Goal: Information Seeking & Learning: Learn about a topic

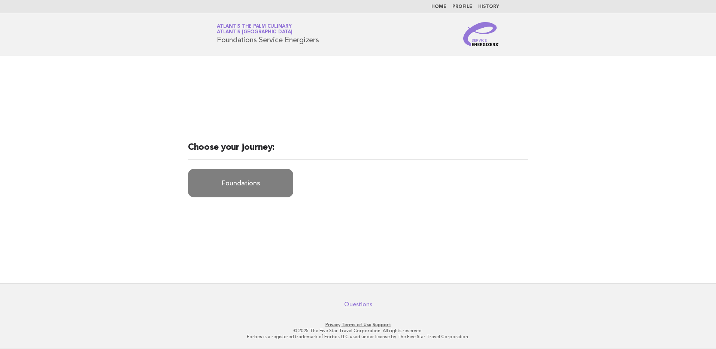
click at [245, 186] on link "Foundations" at bounding box center [240, 183] width 105 height 28
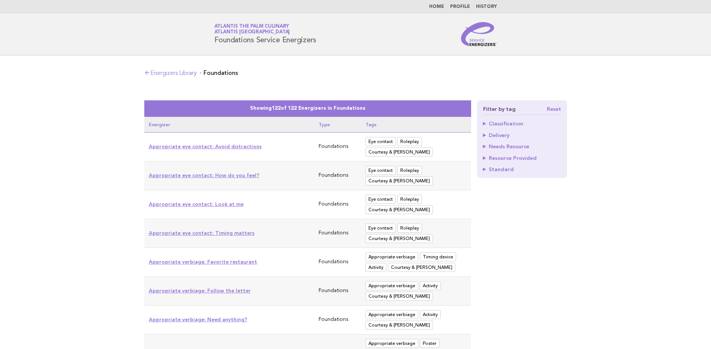
click at [147, 71] on polyline at bounding box center [146, 72] width 2 height 3
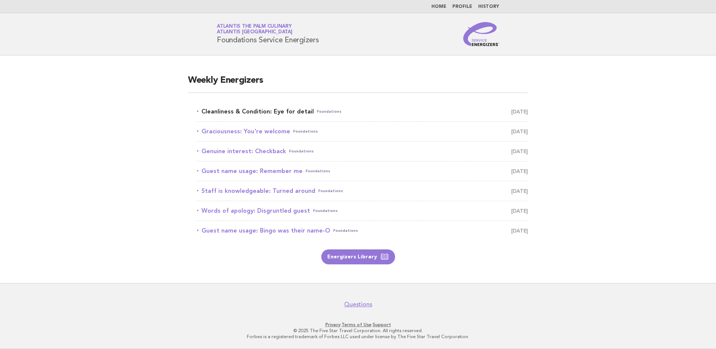
click at [296, 111] on link "Cleanliness & Condition: Eye for detail Foundations October 6" at bounding box center [362, 111] width 331 height 10
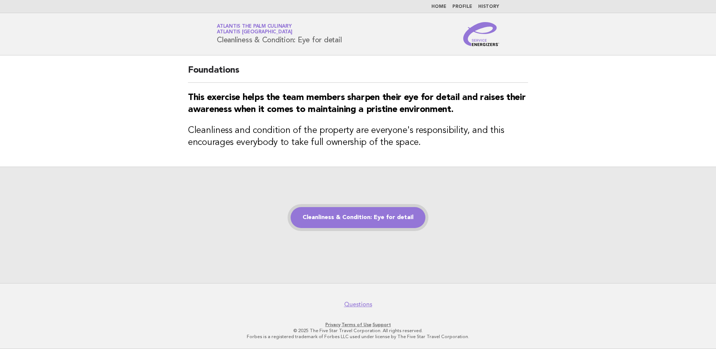
click at [353, 214] on link "Cleanliness & Condition: Eye for detail" at bounding box center [358, 217] width 135 height 21
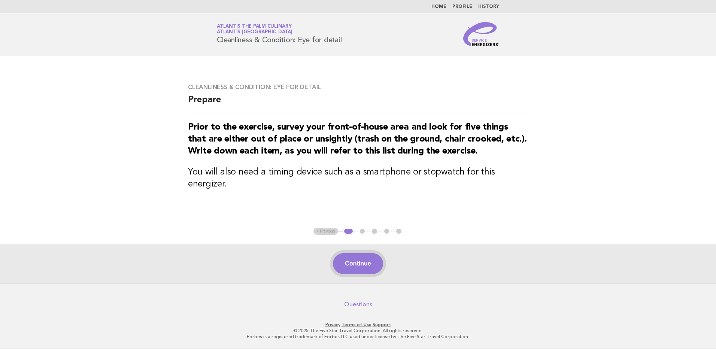
click at [363, 260] on button "Continue" at bounding box center [358, 263] width 50 height 21
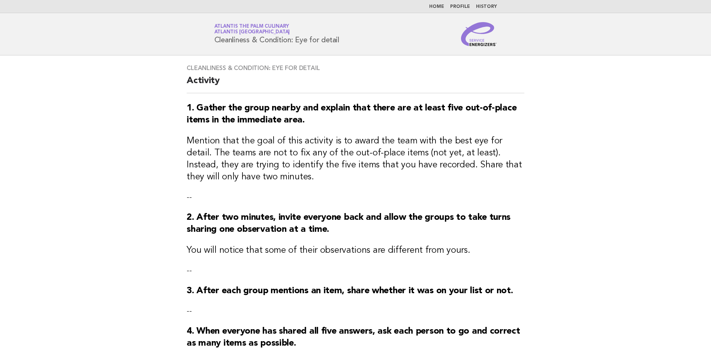
click at [363, 260] on div "Cleanliness & Condition: Eye for detail Activity 1. Gather the group nearby and…" at bounding box center [356, 211] width 356 height 312
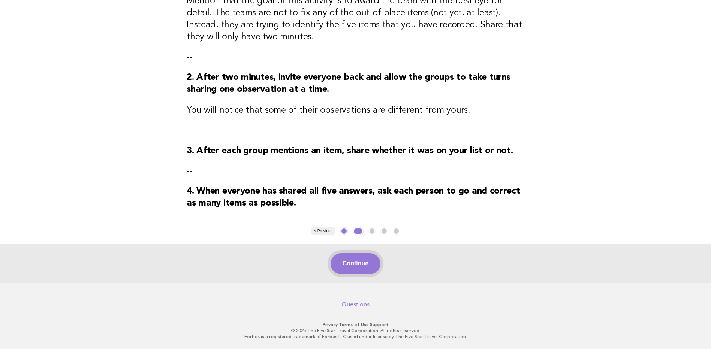
click at [355, 264] on button "Continue" at bounding box center [355, 263] width 50 height 21
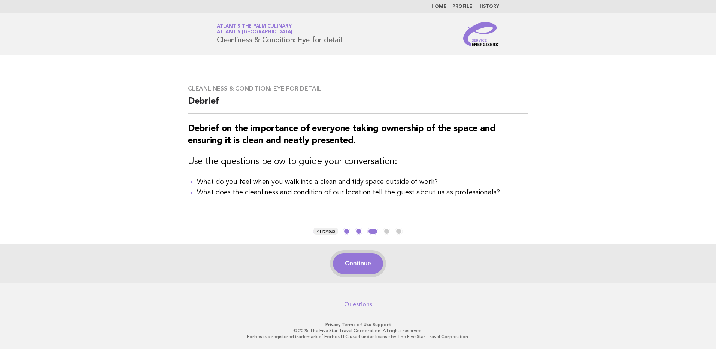
click at [361, 261] on button "Continue" at bounding box center [358, 263] width 50 height 21
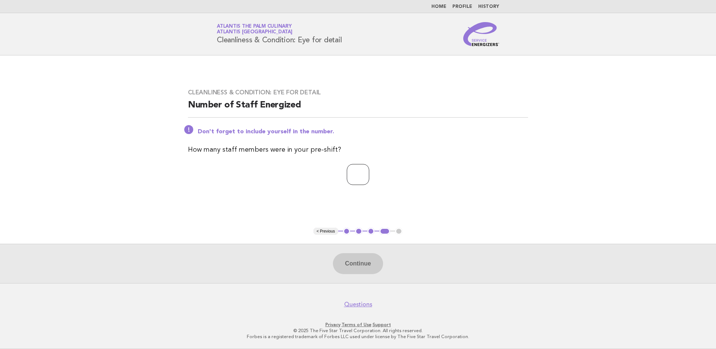
click at [354, 183] on input "number" at bounding box center [358, 174] width 22 height 21
type input "**"
click at [367, 268] on button "Continue" at bounding box center [358, 263] width 50 height 21
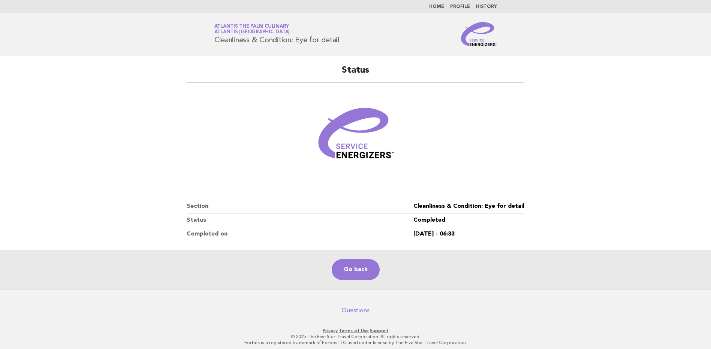
drag, startPoint x: 175, startPoint y: 123, endPoint x: 168, endPoint y: 117, distance: 9.3
click at [175, 123] on main "Status Section Cleanliness & Condition: Eye for detail Status Completed Complet…" at bounding box center [355, 172] width 711 height 234
